Goal: Find contact information: Find contact information

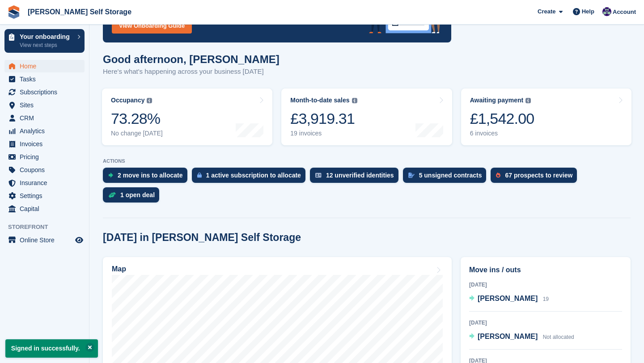
scroll to position [90, 0]
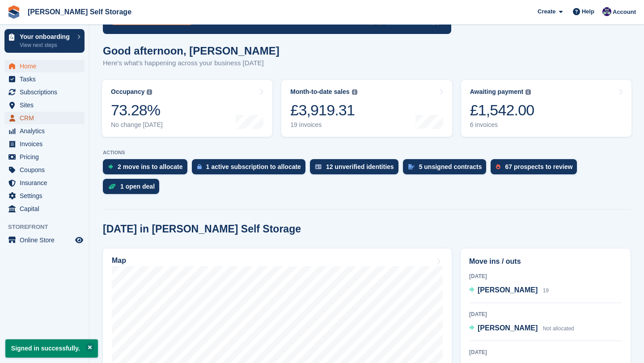
click at [30, 119] on span "CRM" at bounding box center [47, 118] width 54 height 13
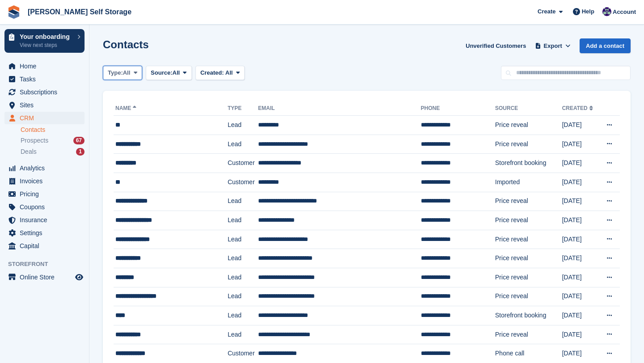
click at [136, 70] on span at bounding box center [135, 72] width 7 height 7
click at [41, 65] on span "Home" at bounding box center [47, 66] width 54 height 13
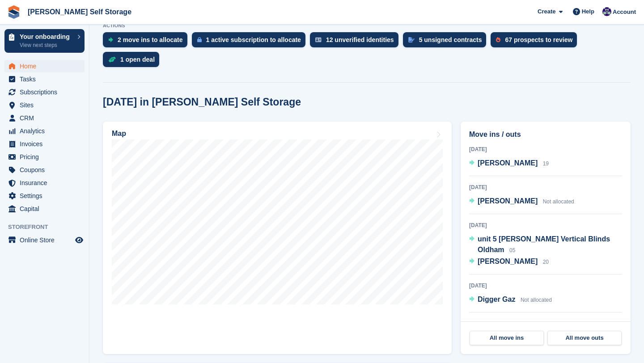
scroll to position [112, 0]
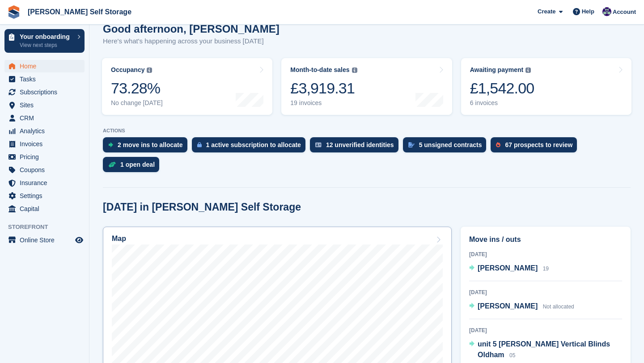
click at [271, 230] on link "Map" at bounding box center [277, 343] width 349 height 233
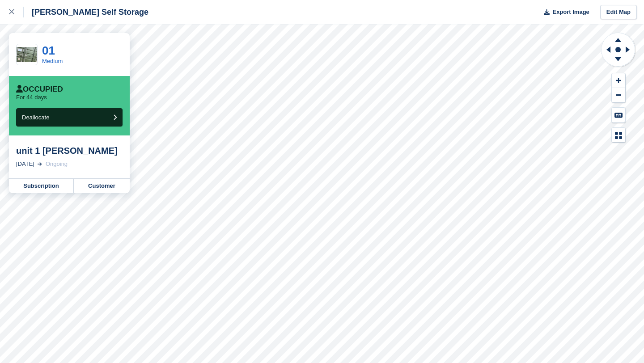
click at [74, 155] on div "unit 1 Martin Luke" at bounding box center [69, 150] width 106 height 11
click at [94, 185] on link "Customer" at bounding box center [102, 186] width 56 height 14
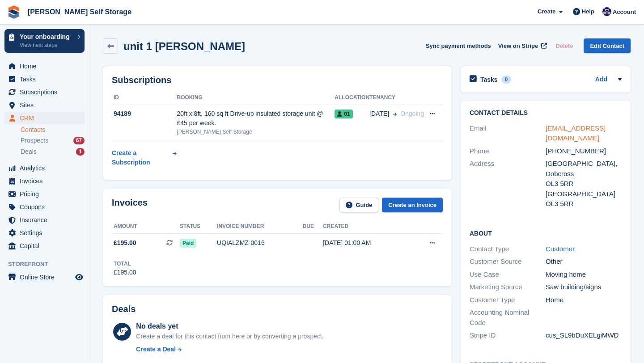
click at [563, 129] on link "[EMAIL_ADDRESS][DOMAIN_NAME]" at bounding box center [576, 133] width 60 height 18
click at [556, 128] on link "[EMAIL_ADDRESS][DOMAIN_NAME]" at bounding box center [576, 133] width 60 height 18
click at [556, 128] on link "martluke321@outlook.com" at bounding box center [576, 133] width 60 height 18
click at [575, 132] on link "martluke321@outlook.com" at bounding box center [576, 133] width 60 height 18
click at [110, 40] on link at bounding box center [110, 45] width 15 height 15
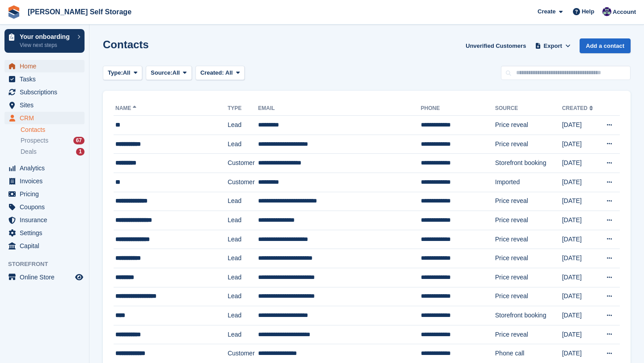
click at [37, 69] on span "Home" at bounding box center [47, 66] width 54 height 13
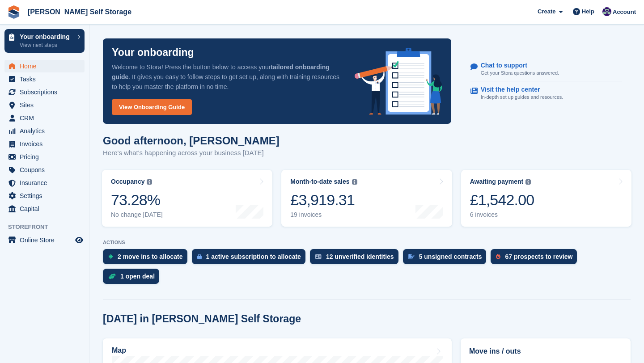
scroll to position [294, 0]
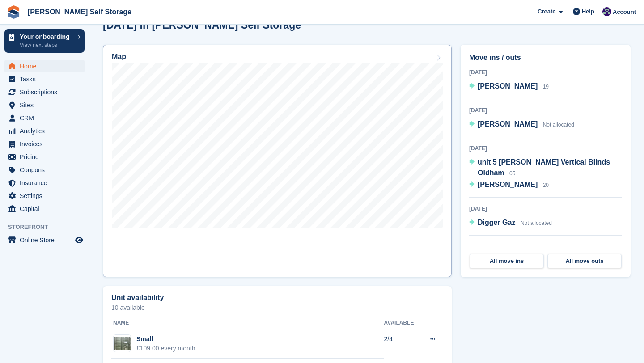
click at [230, 60] on div "Map" at bounding box center [277, 58] width 331 height 10
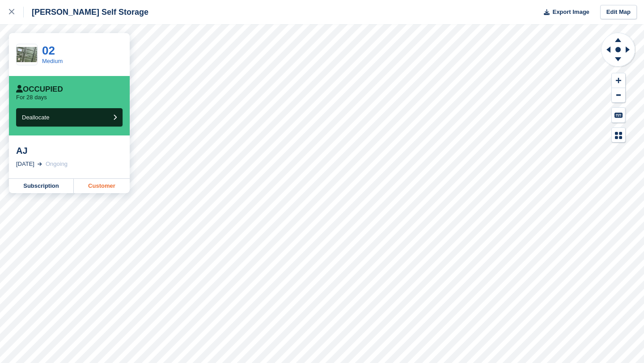
click at [98, 189] on link "Customer" at bounding box center [102, 186] width 56 height 14
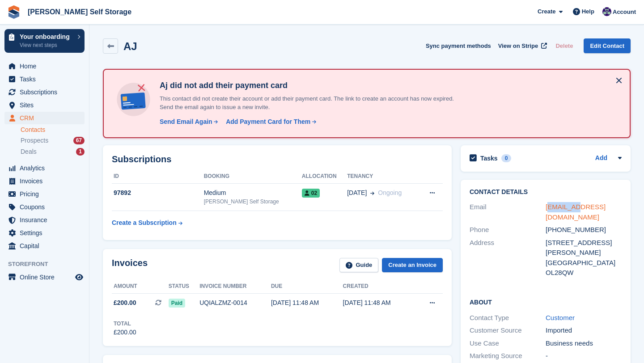
drag, startPoint x: 584, startPoint y: 206, endPoint x: 548, endPoint y: 206, distance: 36.2
click at [548, 206] on div "aj@aj.com" at bounding box center [584, 212] width 76 height 20
click at [540, 187] on div "Contact Details Email aj@aj.com Phone +447438142849 Address 2 Leach Street Unit…" at bounding box center [547, 234] width 170 height 109
click at [34, 132] on link "Contacts" at bounding box center [53, 130] width 64 height 9
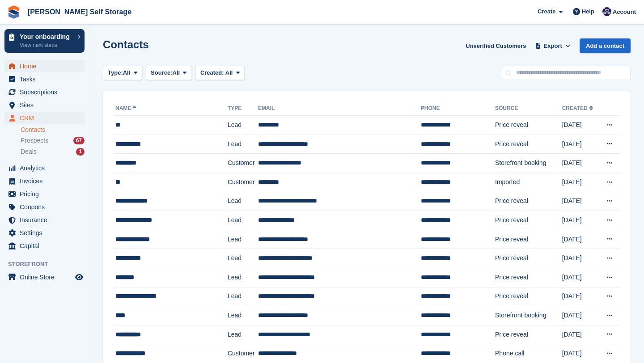
click at [32, 67] on span "Home" at bounding box center [47, 66] width 54 height 13
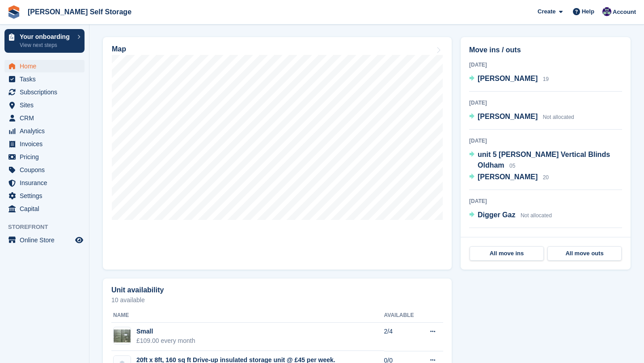
scroll to position [356, 0]
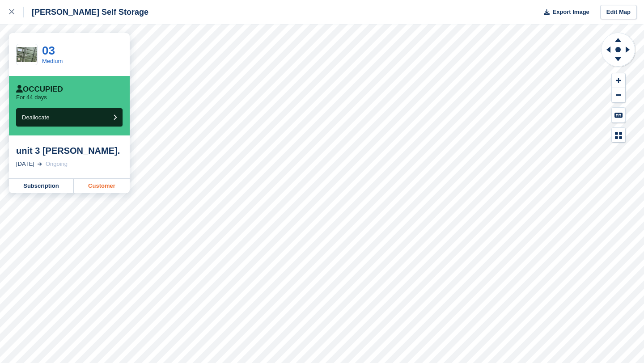
click at [111, 187] on link "Customer" at bounding box center [102, 186] width 56 height 14
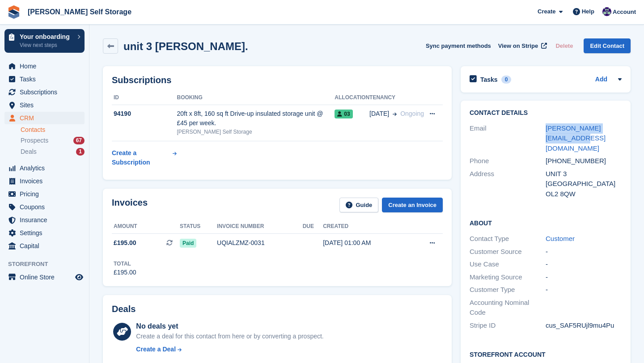
drag, startPoint x: 567, startPoint y: 141, endPoint x: 533, endPoint y: 133, distance: 34.9
click at [533, 133] on div "Email trudy.mcgowan4@gmail.com" at bounding box center [546, 138] width 152 height 33
copy div "trudy.mcgowan4@gmail.com"
click at [118, 43] on div "unit 3 Paul McGowan." at bounding box center [183, 46] width 130 height 12
click at [111, 45] on icon at bounding box center [110, 46] width 7 height 7
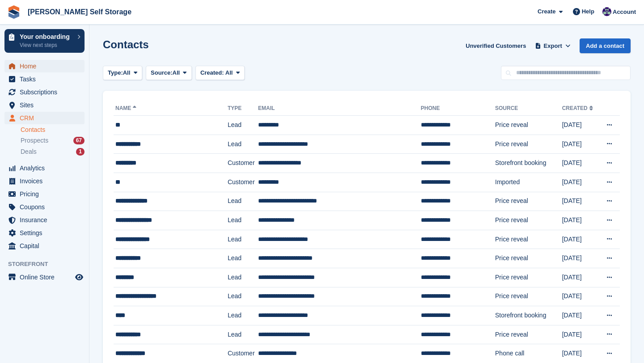
click at [32, 70] on span "Home" at bounding box center [47, 66] width 54 height 13
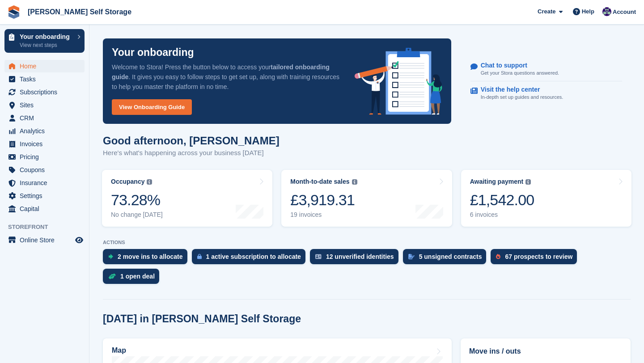
scroll to position [335, 0]
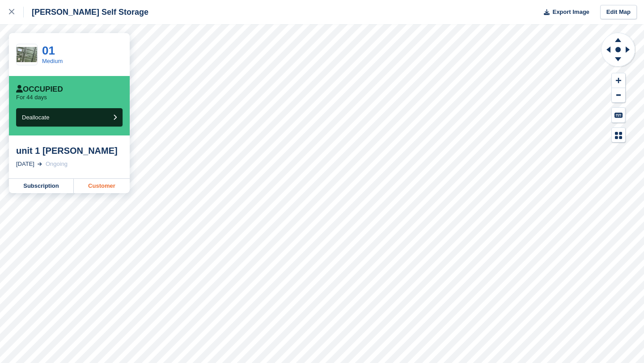
click at [102, 184] on link "Customer" at bounding box center [102, 186] width 56 height 14
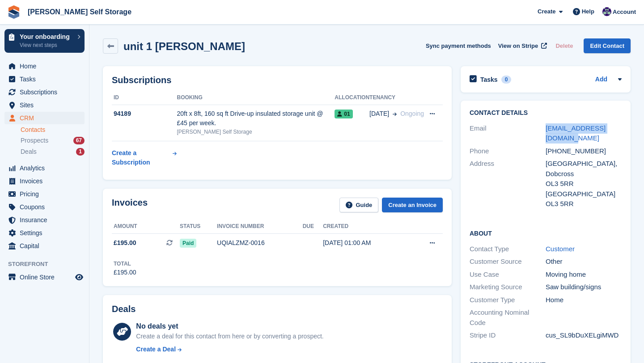
drag, startPoint x: 564, startPoint y: 141, endPoint x: 536, endPoint y: 133, distance: 29.3
click at [536, 133] on div "Email [EMAIL_ADDRESS][DOMAIN_NAME]" at bounding box center [546, 133] width 152 height 23
copy div "[EMAIL_ADDRESS][DOMAIN_NAME]"
click at [30, 65] on span "Home" at bounding box center [47, 66] width 54 height 13
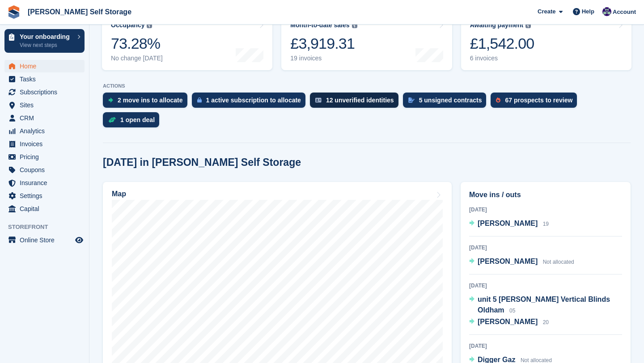
scroll to position [200, 0]
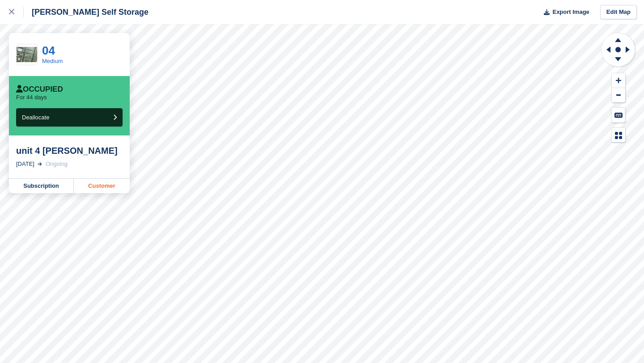
click at [91, 186] on link "Customer" at bounding box center [102, 186] width 56 height 14
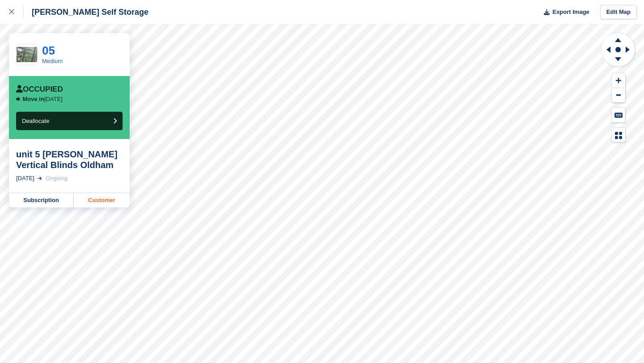
click at [105, 206] on link "Customer" at bounding box center [102, 200] width 56 height 14
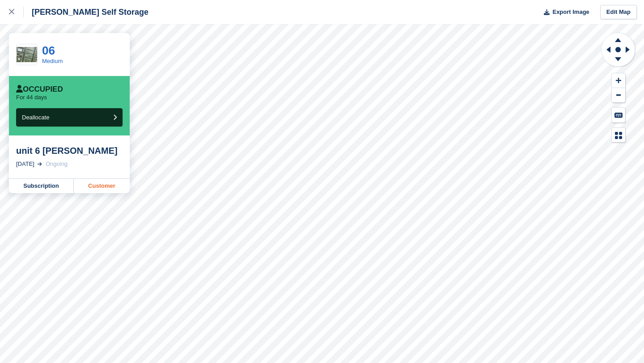
click at [111, 184] on link "Customer" at bounding box center [102, 186] width 56 height 14
click at [106, 183] on link "Customer" at bounding box center [102, 186] width 56 height 14
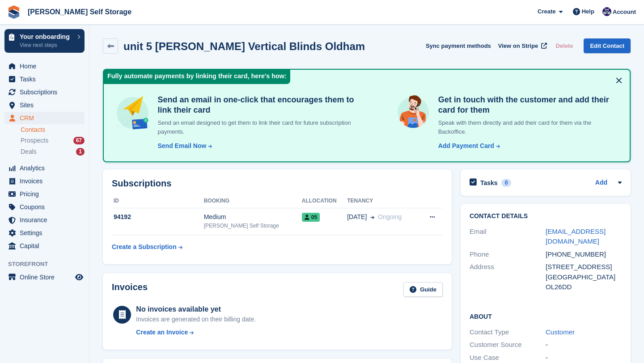
drag, startPoint x: 596, startPoint y: 241, endPoint x: 536, endPoint y: 235, distance: 60.2
click at [536, 235] on div "Email johnverticalblindsoldham@gmail.com" at bounding box center [546, 236] width 152 height 23
copy div "johnverticalblindsoldham@gmail.com"
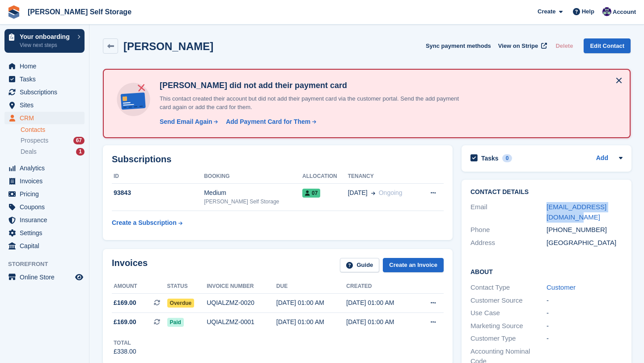
drag, startPoint x: 552, startPoint y: 221, endPoint x: 542, endPoint y: 213, distance: 12.4
click at [542, 213] on div "Email reaganwalters@live.co.uk" at bounding box center [547, 212] width 152 height 23
copy div "reaganwalters@live.co.uk"
click at [621, 78] on button at bounding box center [619, 80] width 14 height 14
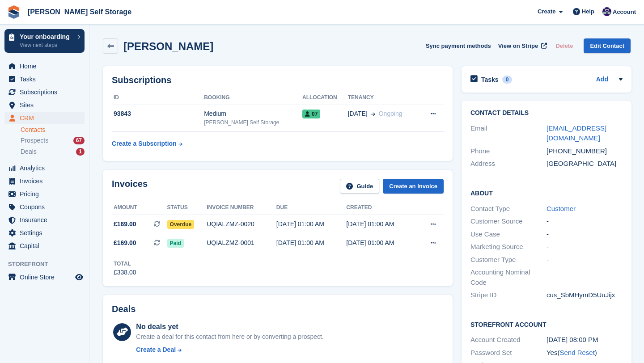
click at [121, 42] on div "Reagan Walters" at bounding box center [165, 46] width 95 height 12
click at [109, 45] on icon at bounding box center [110, 46] width 7 height 7
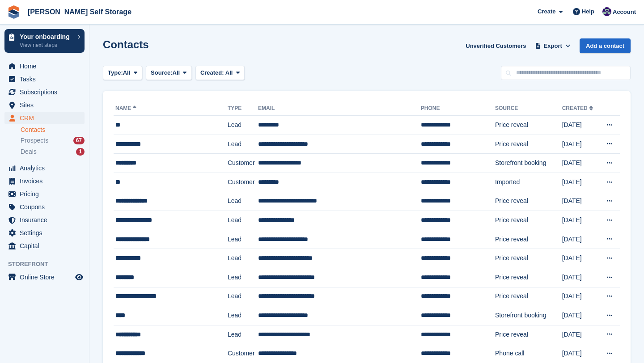
click at [41, 131] on link "Contacts" at bounding box center [53, 130] width 64 height 9
click at [33, 69] on span "Home" at bounding box center [47, 66] width 54 height 13
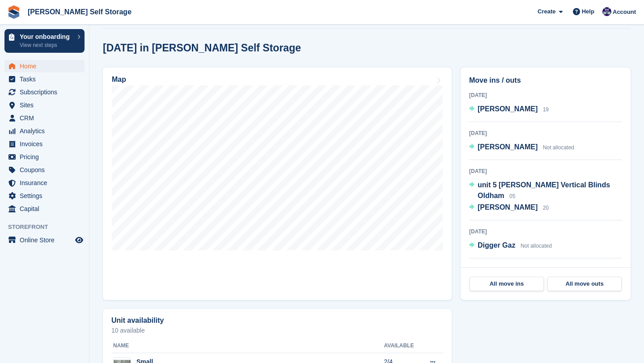
scroll to position [303, 0]
